Goal: Information Seeking & Learning: Find contact information

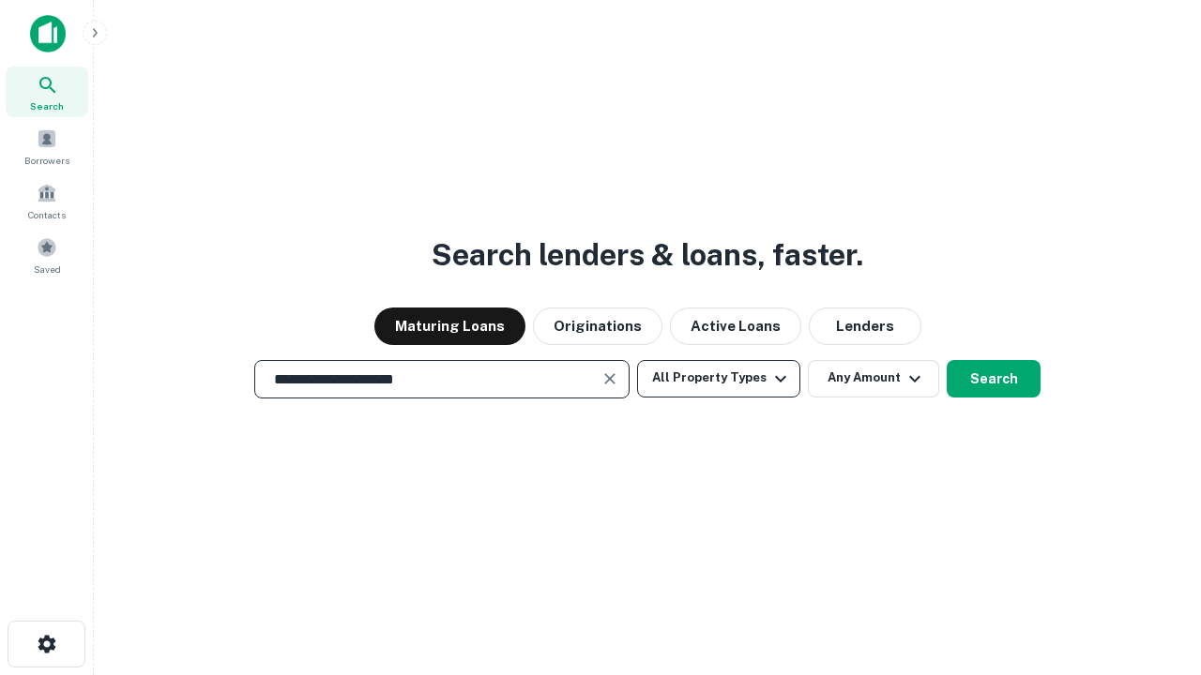
type input "**********"
click at [718, 378] on button "All Property Types" at bounding box center [718, 379] width 163 height 38
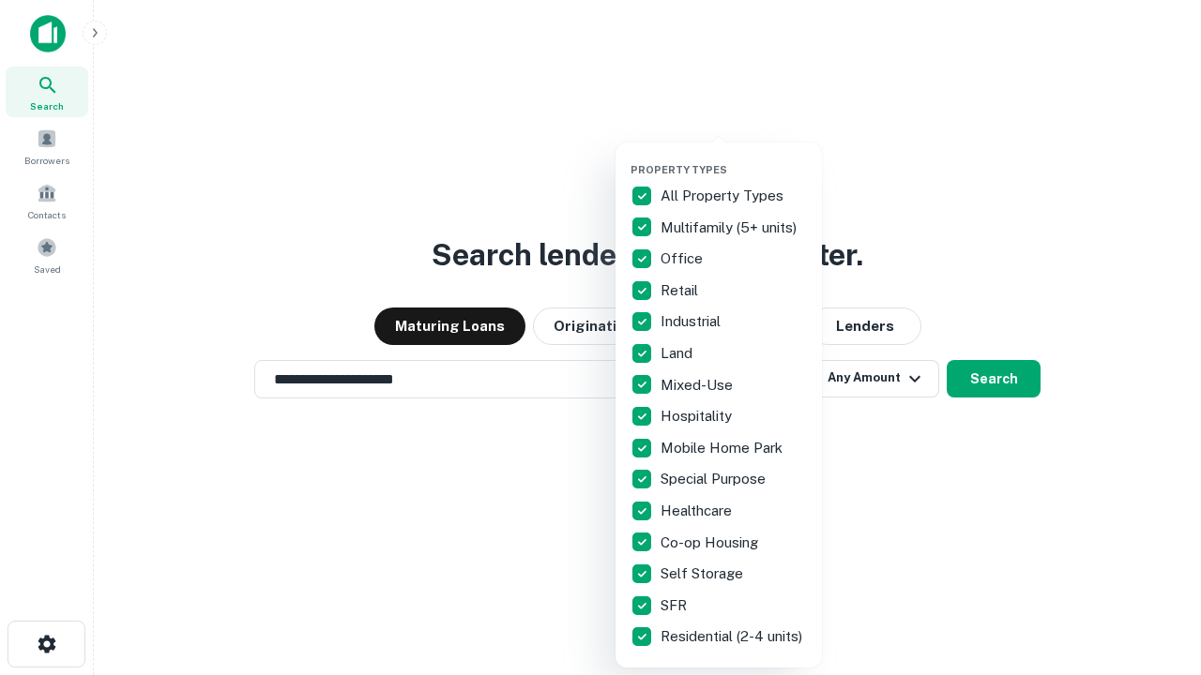
click at [733, 158] on button "button" at bounding box center [733, 158] width 206 height 1
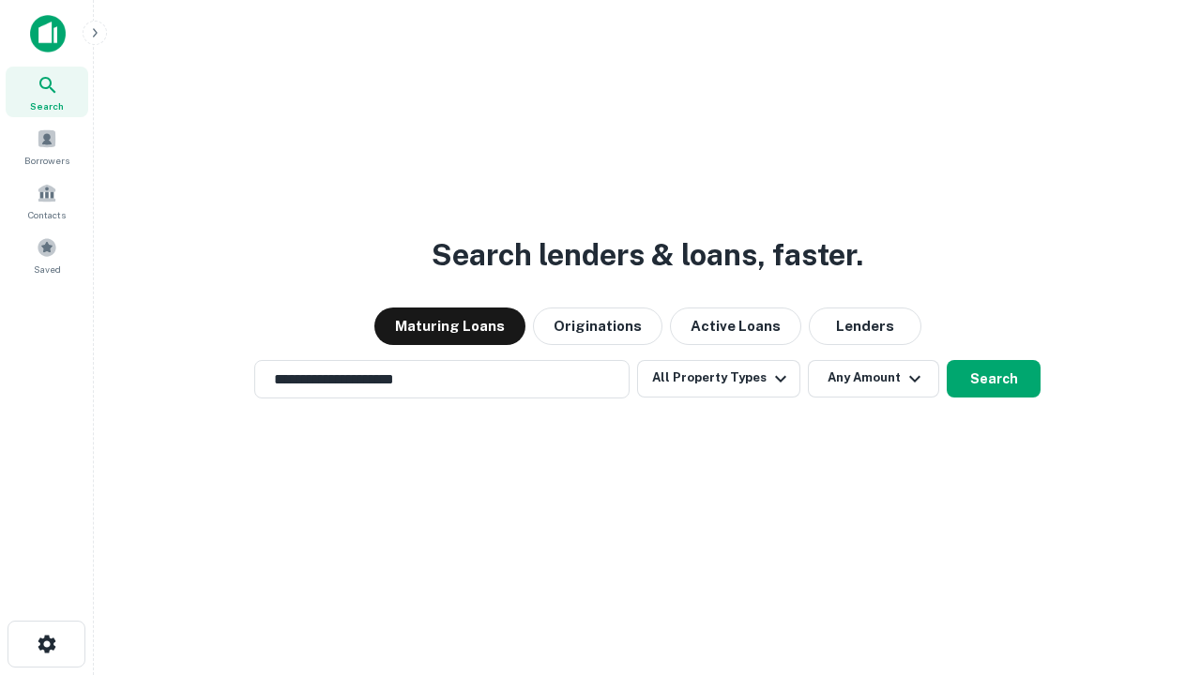
scroll to position [29, 0]
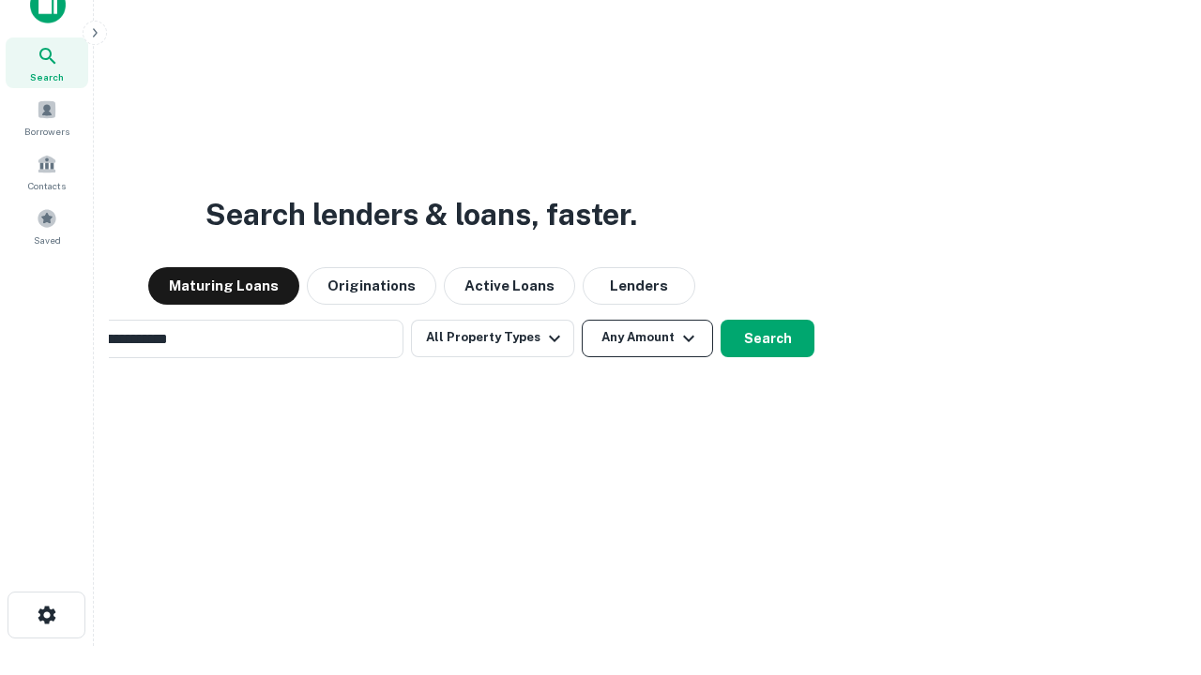
click at [582, 320] on button "Any Amount" at bounding box center [647, 339] width 131 height 38
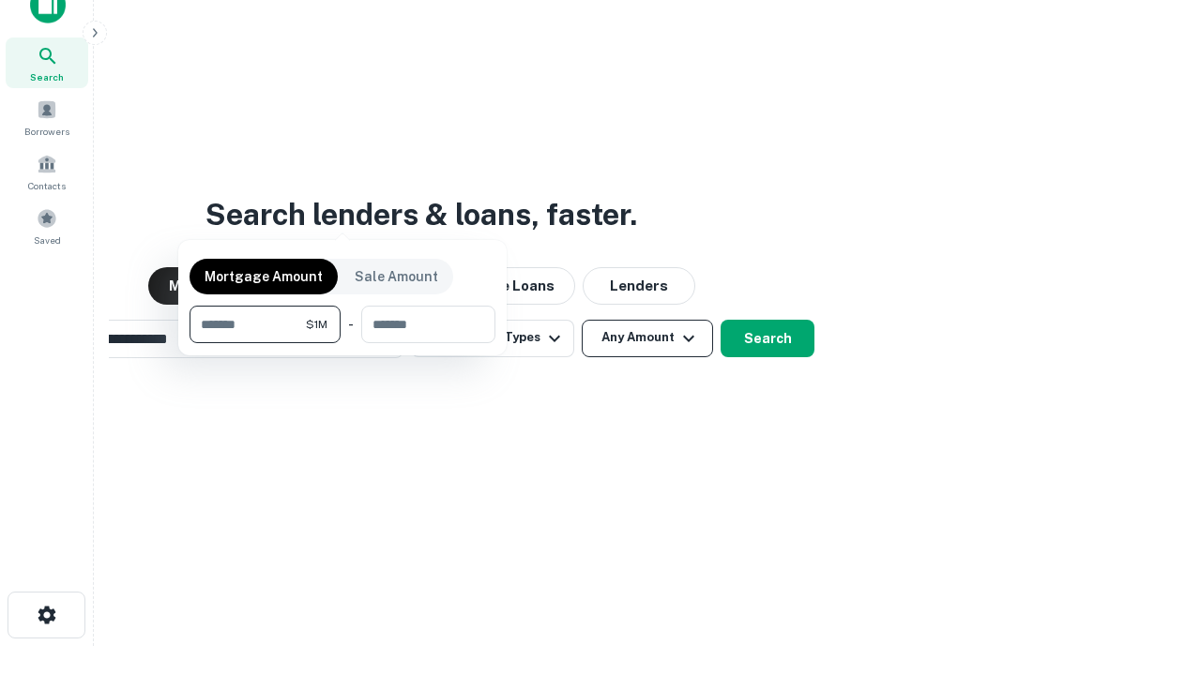
scroll to position [30, 0]
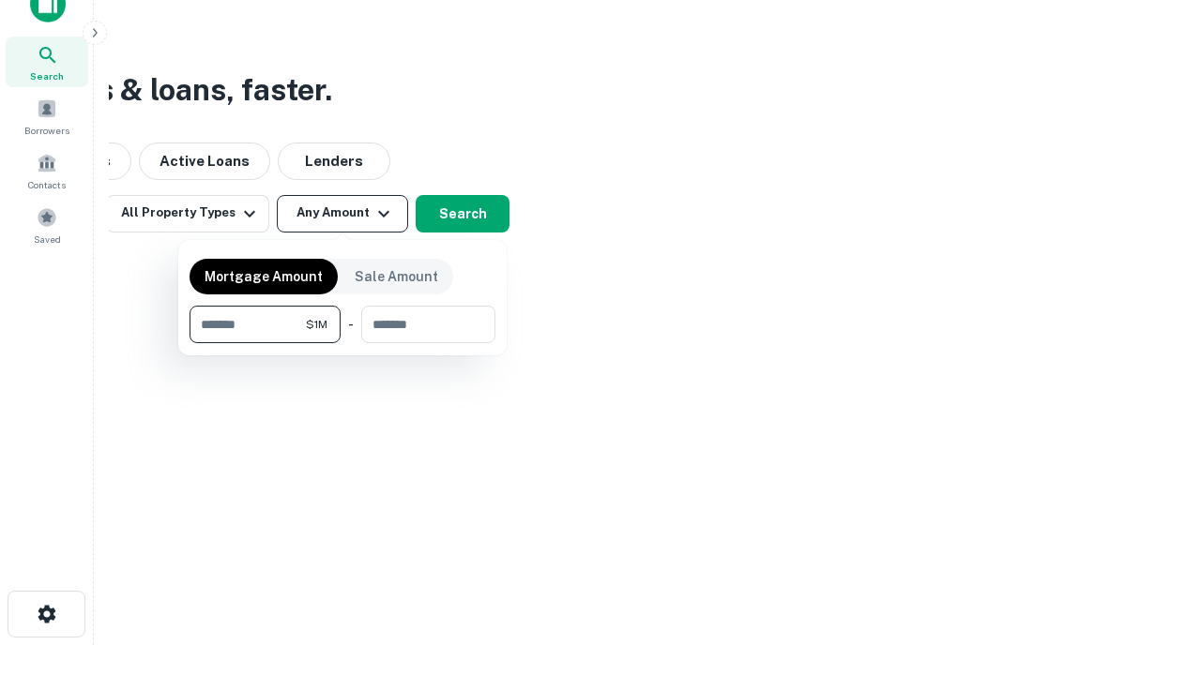
type input "*******"
click at [342, 343] on button "button" at bounding box center [342, 343] width 306 height 1
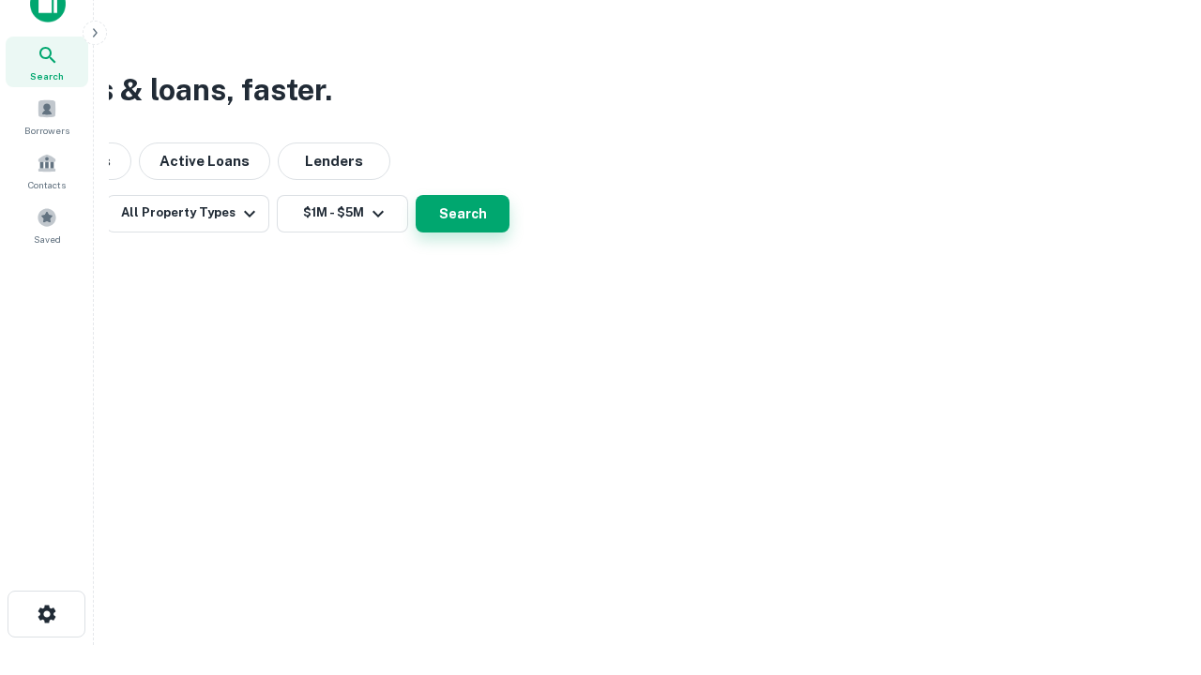
click at [509, 233] on button "Search" at bounding box center [462, 214] width 94 height 38
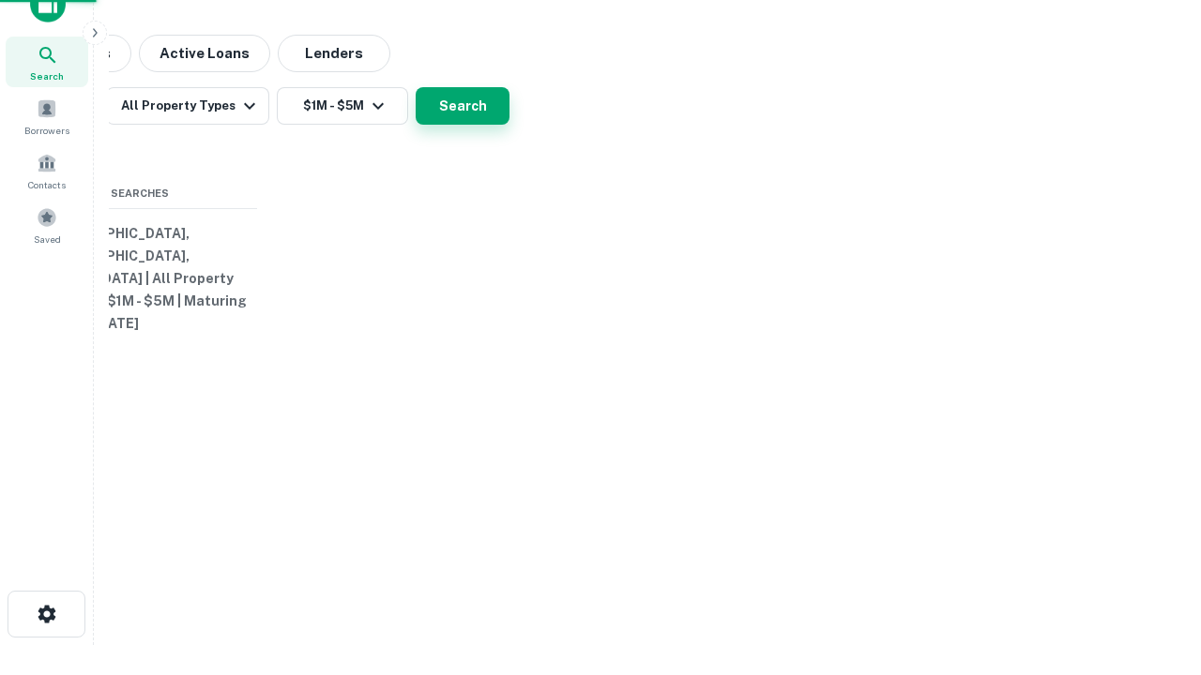
scroll to position [29, 0]
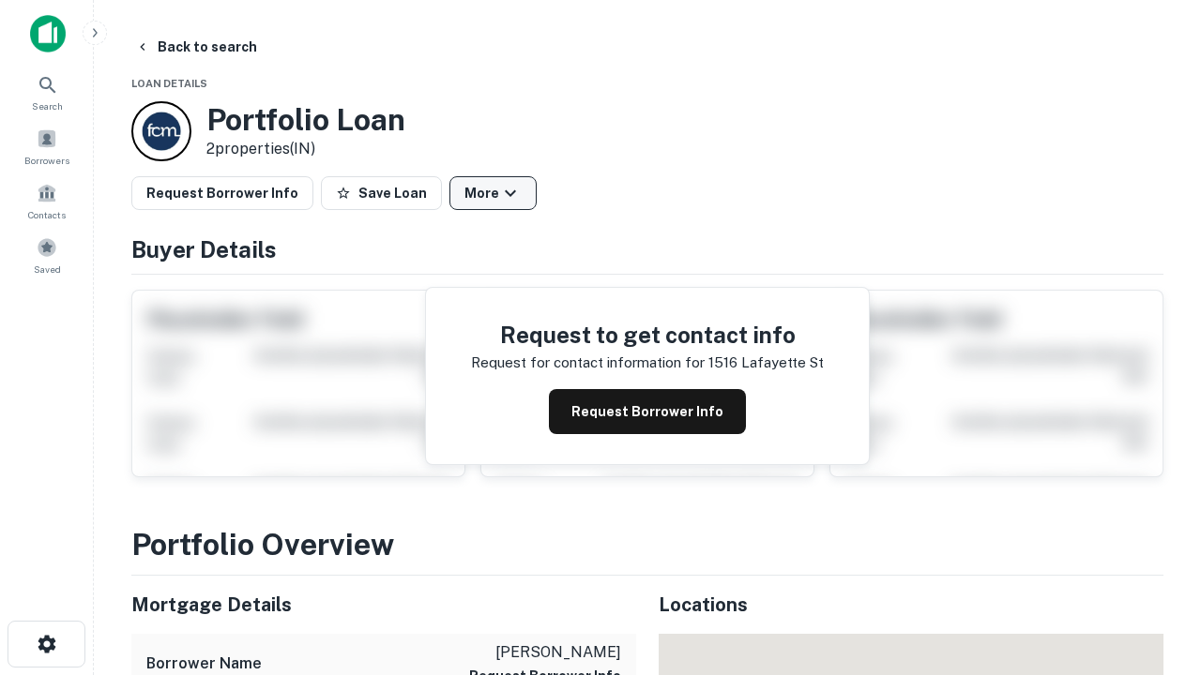
click at [492, 193] on button "More" at bounding box center [492, 193] width 87 height 34
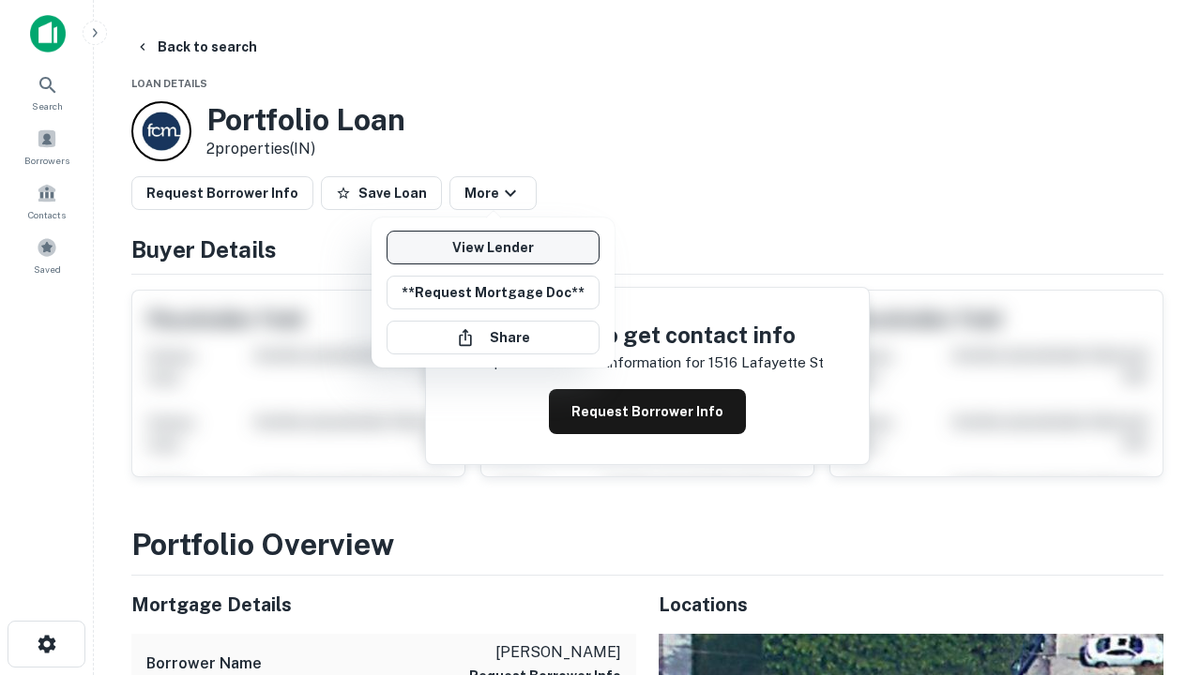
click at [492, 248] on link "View Lender" at bounding box center [492, 248] width 213 height 34
